Goal: Check status: Check status

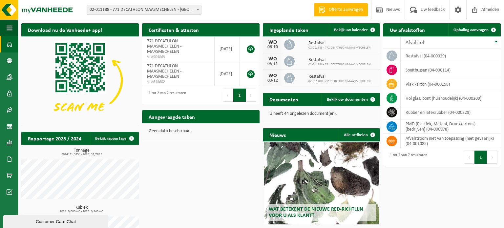
click at [320, 45] on span "Restafval" at bounding box center [340, 43] width 62 height 5
click at [188, 8] on span "02-011188 - 771 DECATHLON MAASMECHELEN - [GEOGRAPHIC_DATA]" at bounding box center [144, 9] width 114 height 9
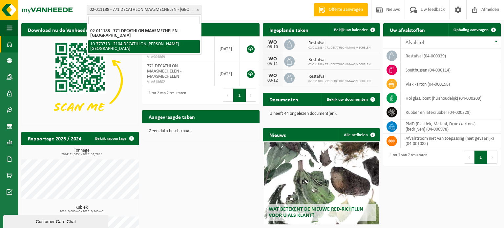
select select "24282"
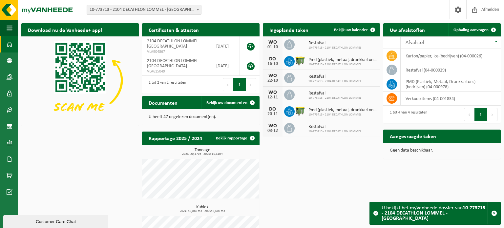
click at [336, 44] on span "Restafval" at bounding box center [335, 43] width 53 height 5
